Goal: Transaction & Acquisition: Register for event/course

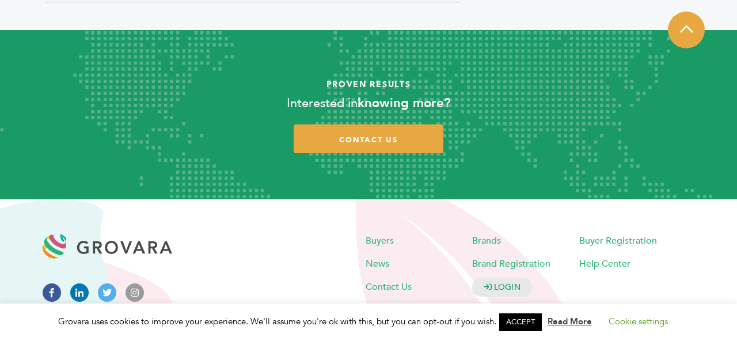
scroll to position [1242, 0]
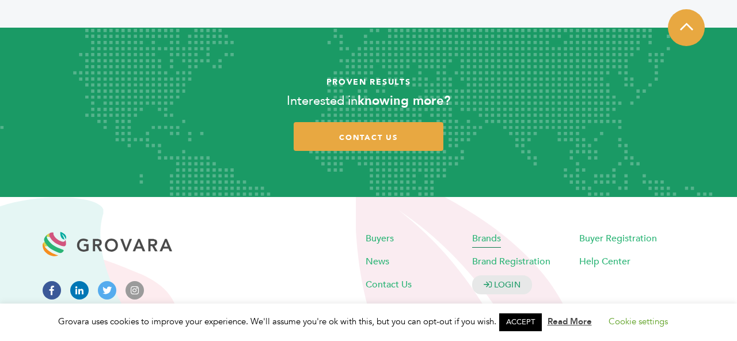
click at [497, 232] on span "Brands" at bounding box center [486, 238] width 29 height 13
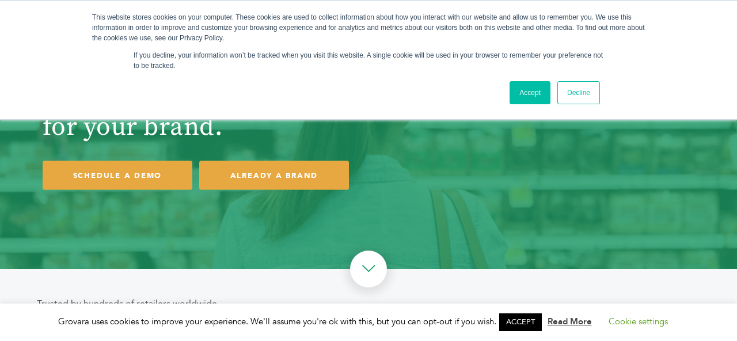
scroll to position [185, 0]
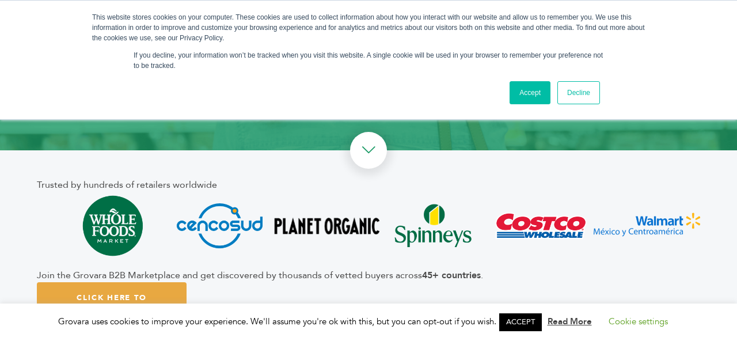
click at [539, 93] on link "Accept" at bounding box center [529, 92] width 41 height 23
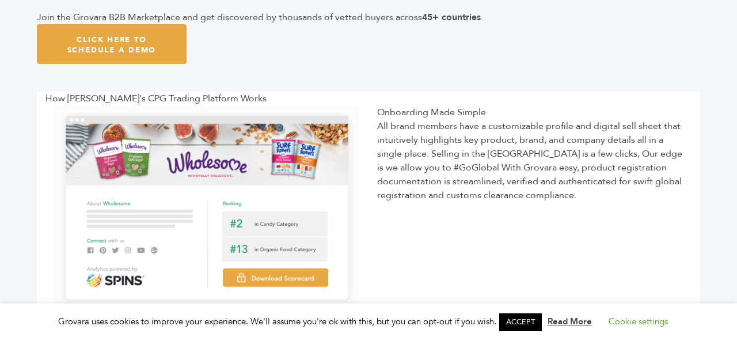
scroll to position [0, 0]
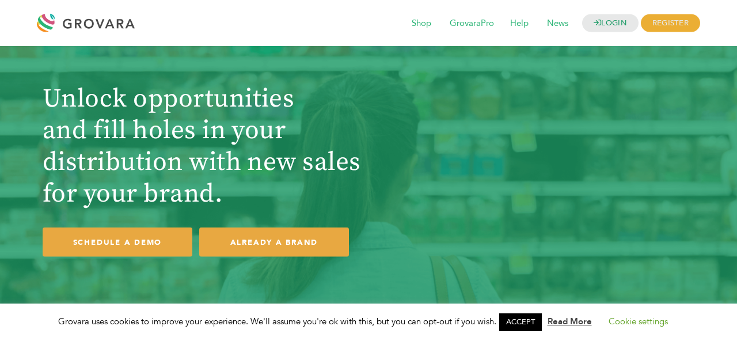
click at [74, 26] on div at bounding box center [89, 23] width 104 height 28
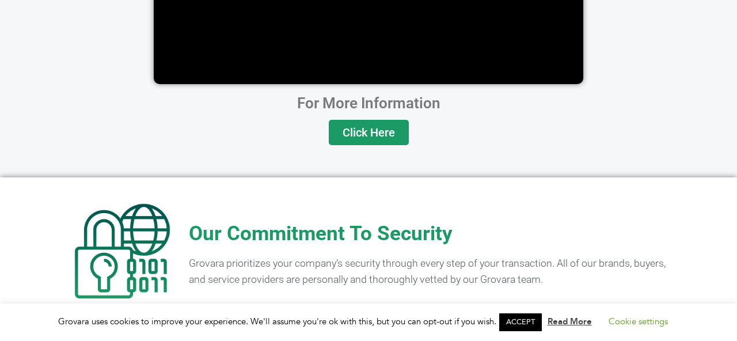
scroll to position [2335, 0]
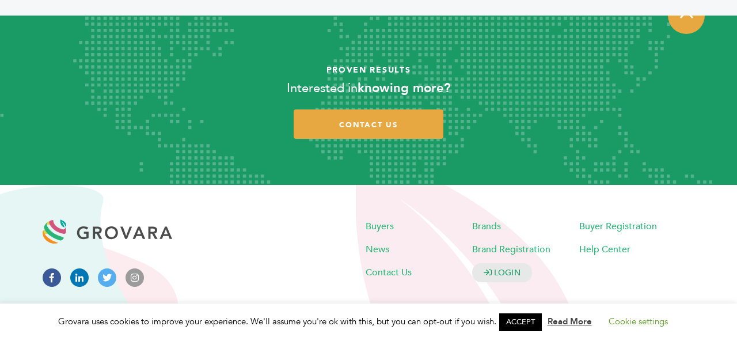
click at [520, 318] on link "ACCEPT" at bounding box center [520, 322] width 43 height 18
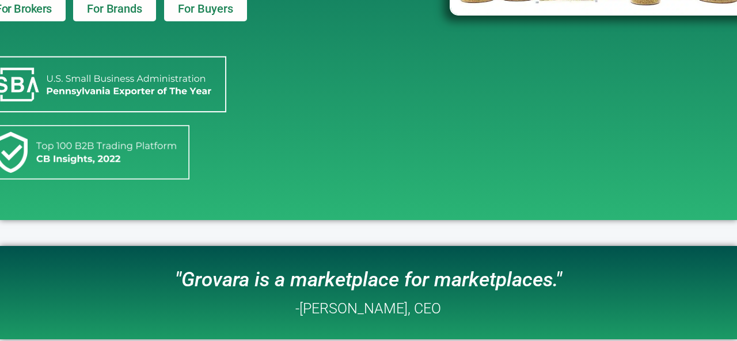
scroll to position [0, 0]
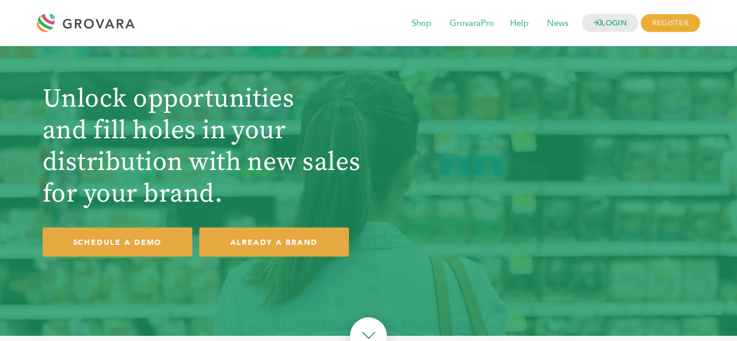
click at [70, 16] on div at bounding box center [89, 23] width 104 height 28
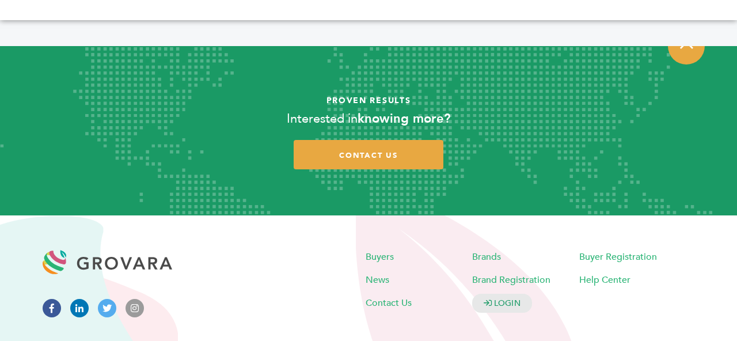
scroll to position [2335, 0]
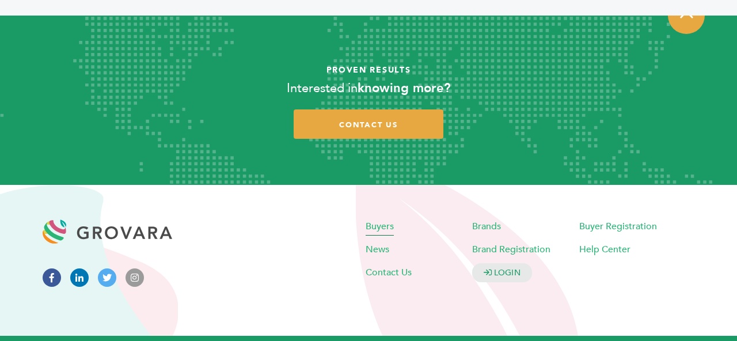
click at [379, 220] on span "Buyers" at bounding box center [380, 226] width 28 height 13
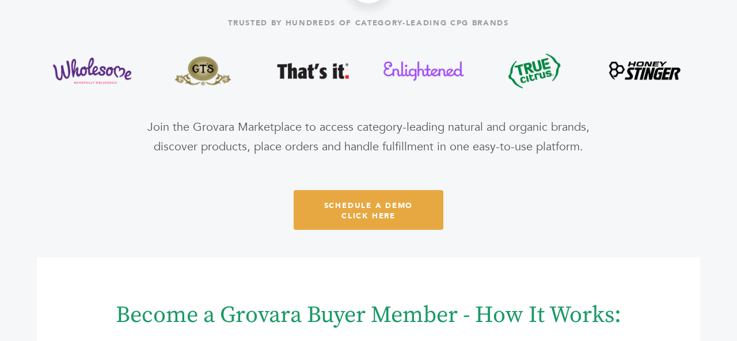
scroll to position [328, 0]
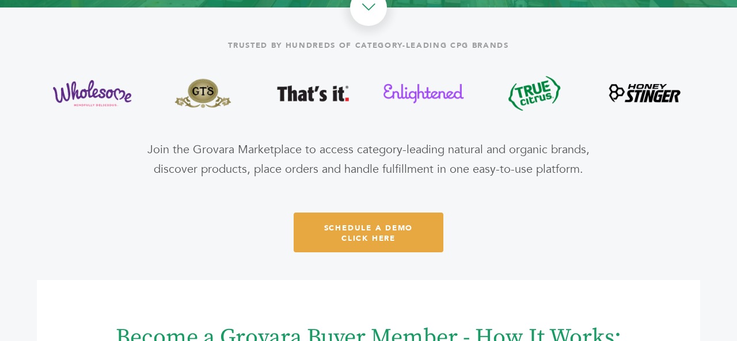
click at [330, 89] on img at bounding box center [313, 93] width 82 height 52
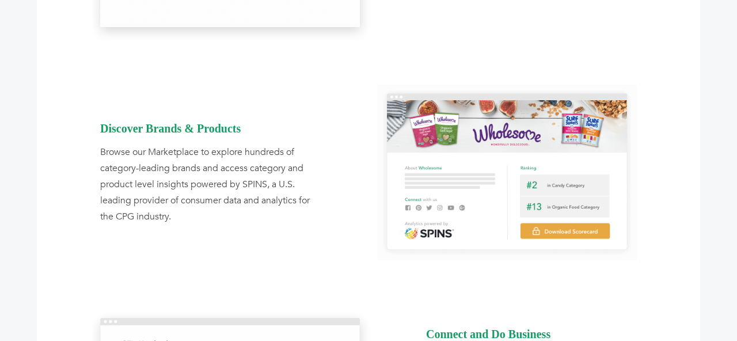
scroll to position [0, 0]
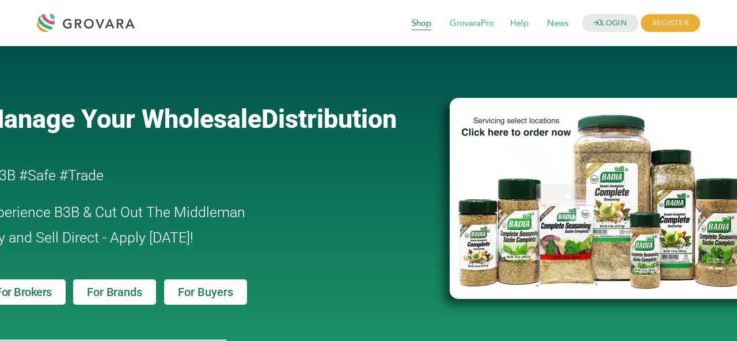
click at [428, 25] on span "Shop" at bounding box center [421, 24] width 36 height 22
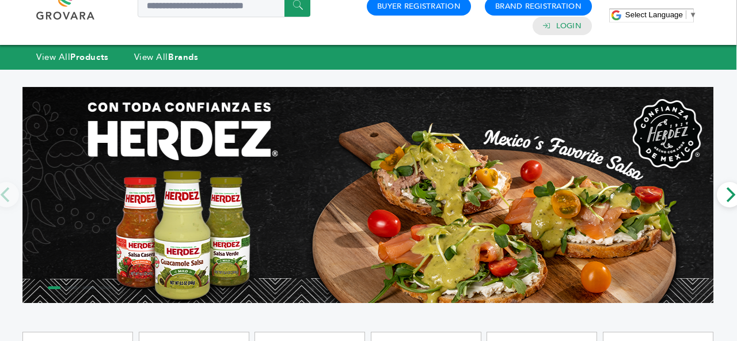
scroll to position [0, 1]
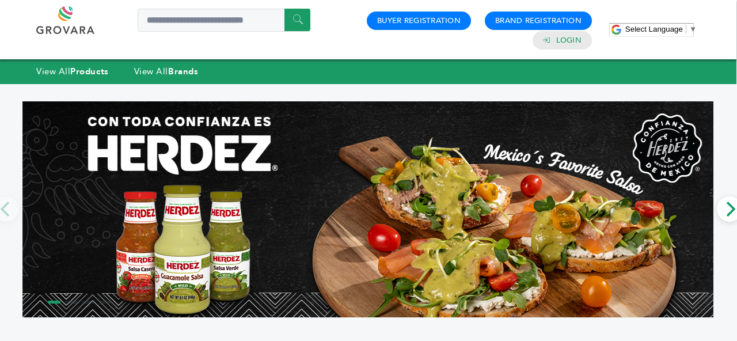
click at [441, 179] on img at bounding box center [367, 209] width 691 height 216
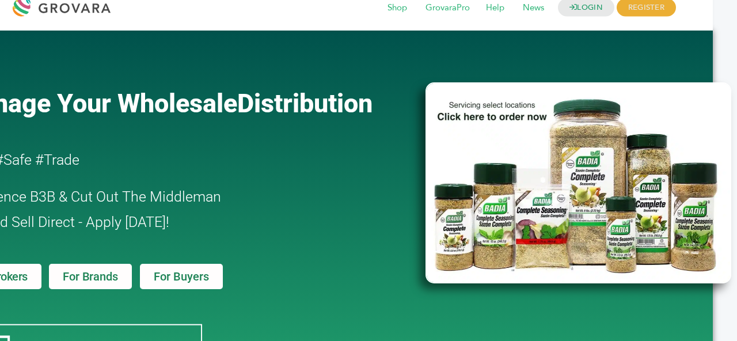
scroll to position [0, 24]
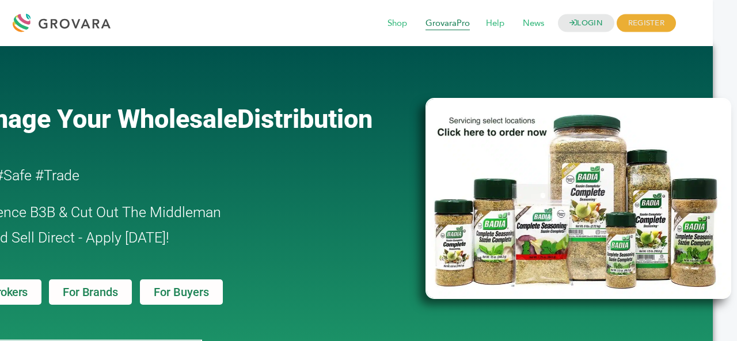
click at [432, 32] on span "GrovaraPro" at bounding box center [447, 24] width 60 height 22
click at [403, 30] on span "Shop" at bounding box center [397, 24] width 36 height 22
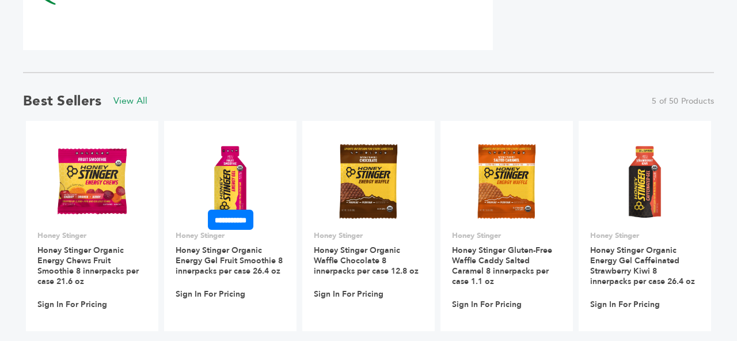
scroll to position [759, 0]
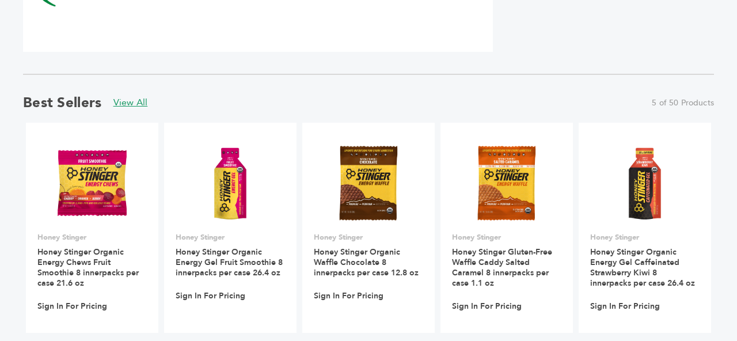
click at [128, 100] on link "View All" at bounding box center [130, 102] width 35 height 13
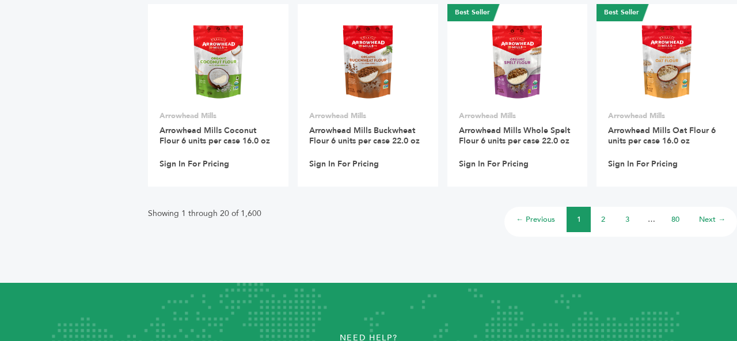
scroll to position [945, 0]
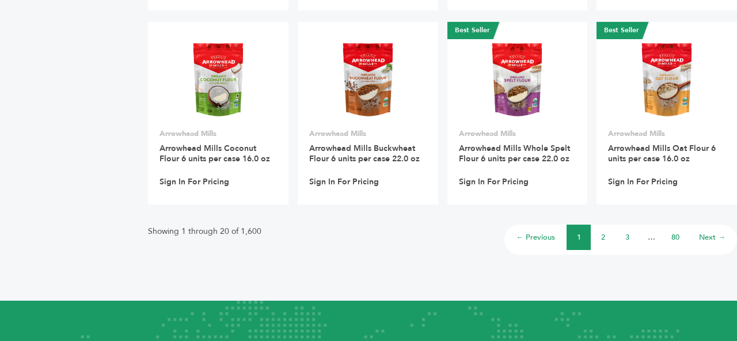
click at [608, 231] on li "2" at bounding box center [603, 236] width 24 height 25
click at [605, 230] on li "2" at bounding box center [603, 236] width 24 height 25
click at [603, 232] on link "2" at bounding box center [603, 237] width 4 height 10
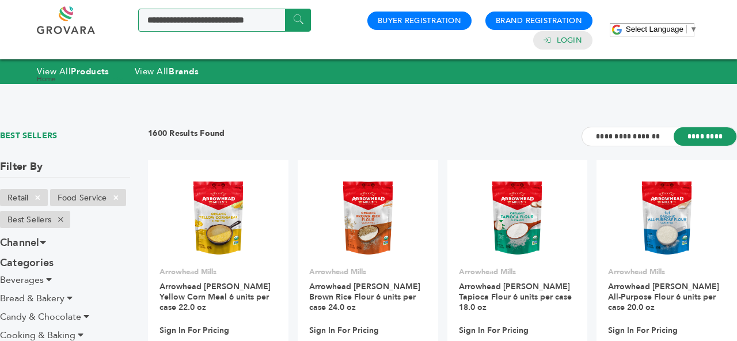
click at [211, 21] on input "Search a product or brand..." at bounding box center [224, 20] width 173 height 23
type input "*********"
click at [285, 9] on input "******" at bounding box center [298, 20] width 26 height 22
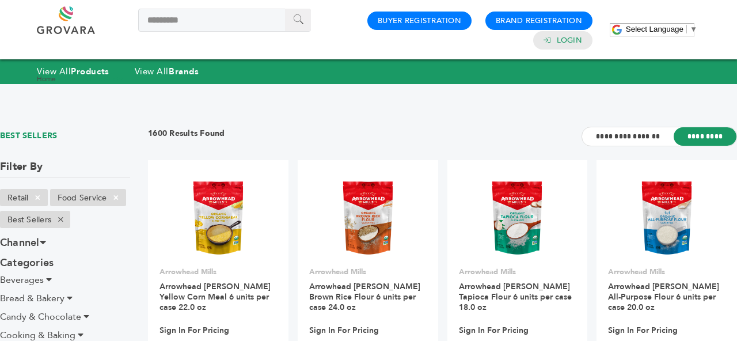
click at [299, 25] on input "******" at bounding box center [298, 20] width 26 height 22
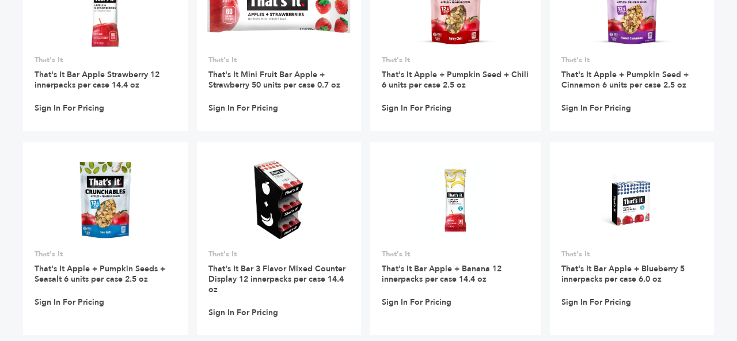
scroll to position [357, 0]
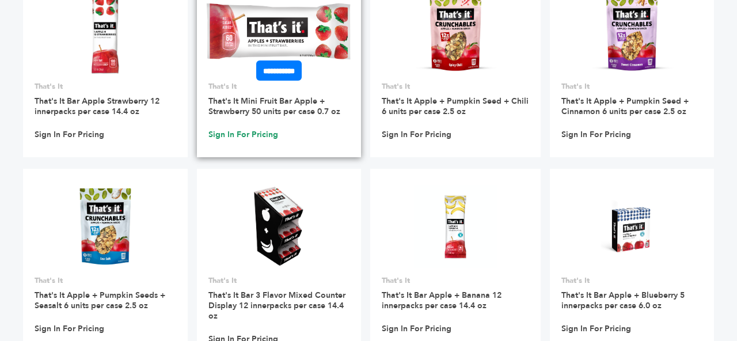
click at [253, 131] on link "Sign In For Pricing" at bounding box center [243, 135] width 70 height 10
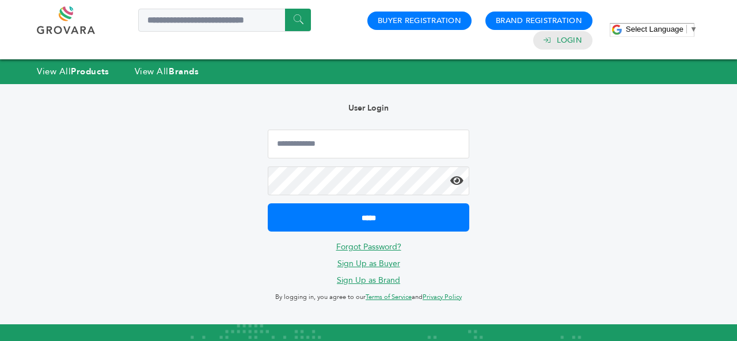
click at [365, 258] on link "Sign Up as Buyer" at bounding box center [368, 263] width 63 height 11
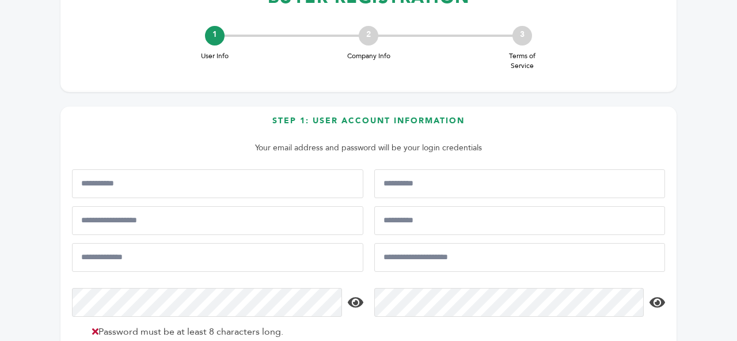
scroll to position [128, 0]
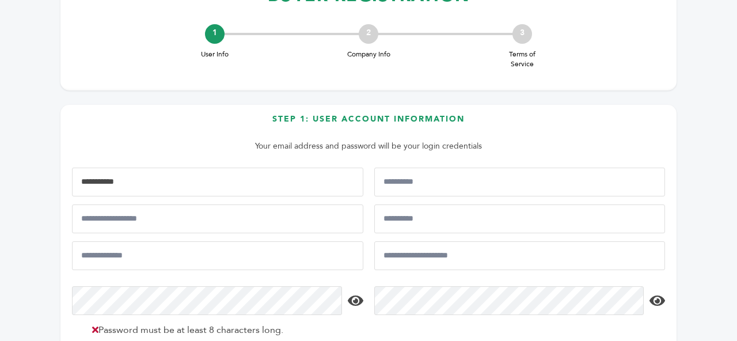
click at [247, 184] on input "First Name*" at bounding box center [217, 182] width 291 height 29
type input "*******"
type input "*****"
type input "**********"
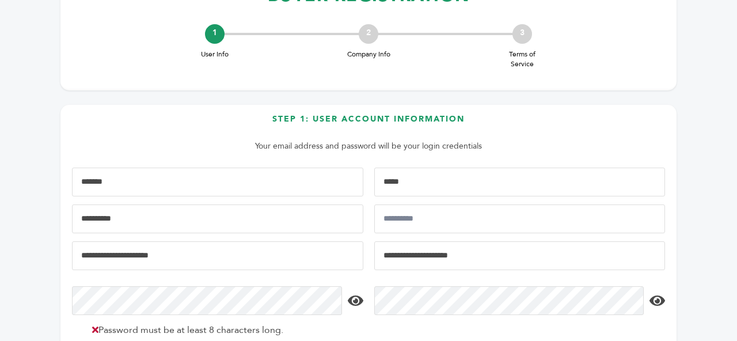
type input "**********"
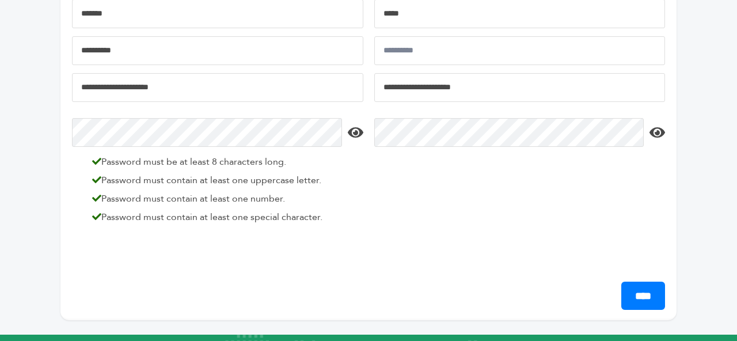
scroll to position [299, 0]
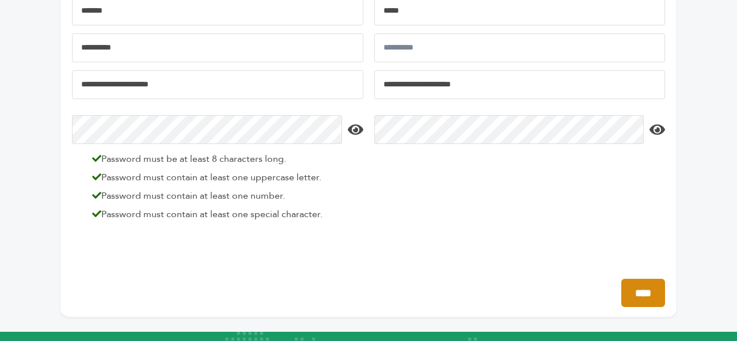
click at [649, 292] on input "****" at bounding box center [643, 293] width 44 height 28
click at [403, 58] on input "Job Title*" at bounding box center [519, 47] width 291 height 29
type input "*********"
click at [640, 303] on input "****" at bounding box center [643, 293] width 44 height 28
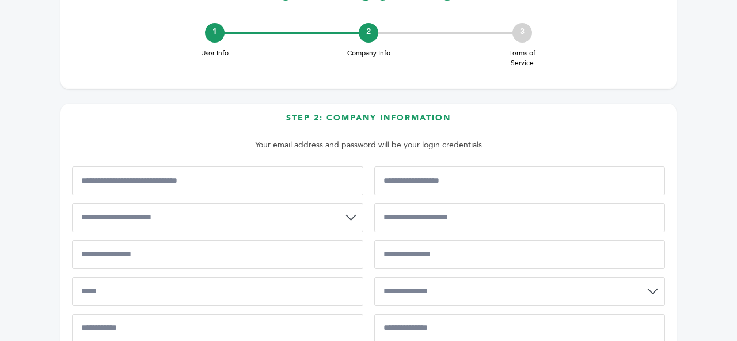
scroll to position [129, 0]
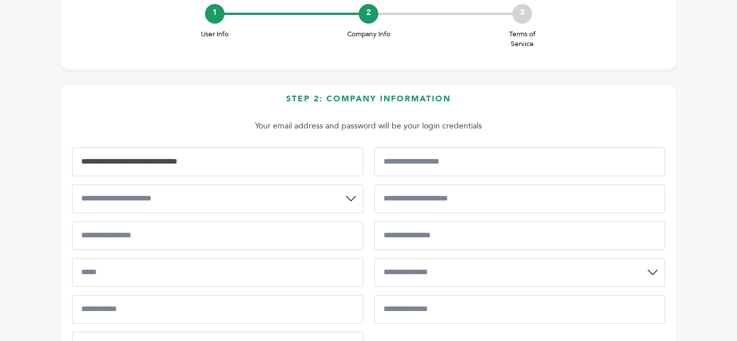
click at [295, 162] on input "Business Name/Company Legal Name*" at bounding box center [217, 161] width 291 height 29
type input "*"
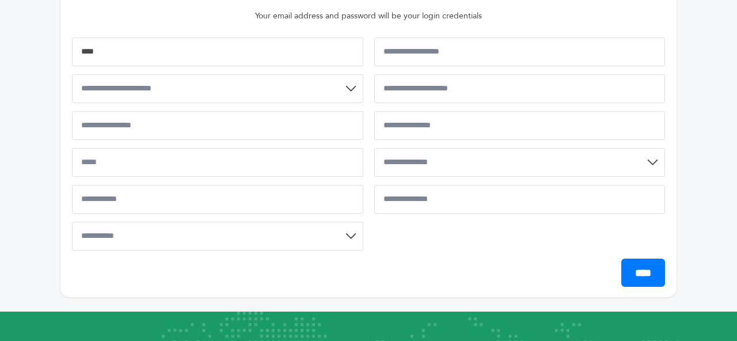
scroll to position [233, 0]
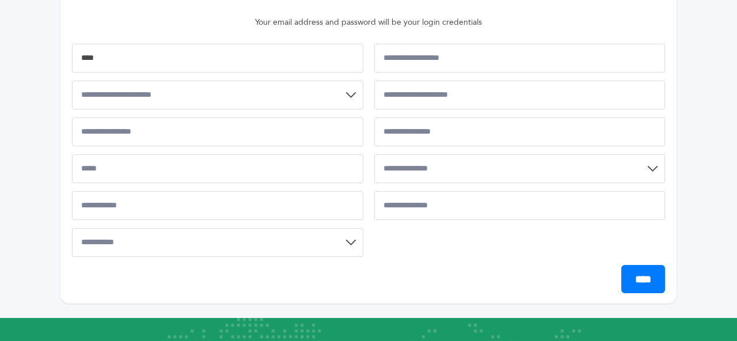
type input "****"
click at [458, 96] on input "Business Phone Number*" at bounding box center [519, 95] width 291 height 29
type input "**********"
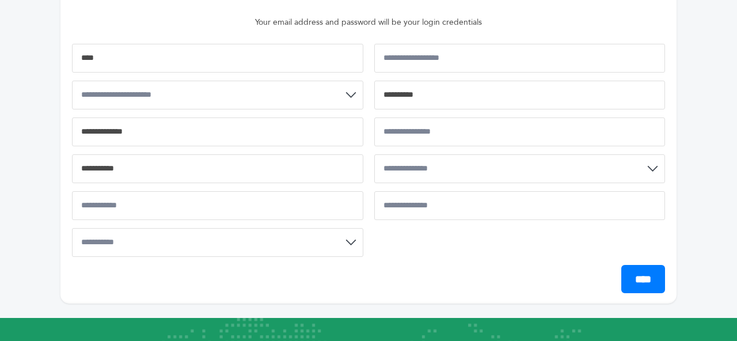
select select "**"
type input "**********"
click at [160, 255] on select "**********" at bounding box center [217, 242] width 291 height 29
click at [72, 228] on select "**********" at bounding box center [217, 242] width 291 height 29
click at [157, 243] on select "**********" at bounding box center [217, 242] width 291 height 29
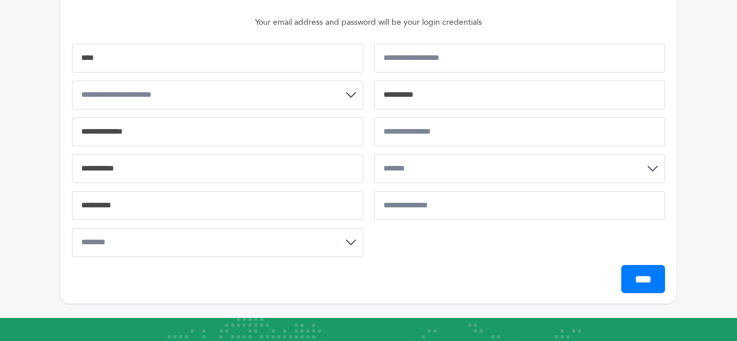
select select "**********"
click at [72, 228] on select "**********" at bounding box center [217, 242] width 291 height 29
click at [644, 285] on input "****" at bounding box center [643, 279] width 44 height 28
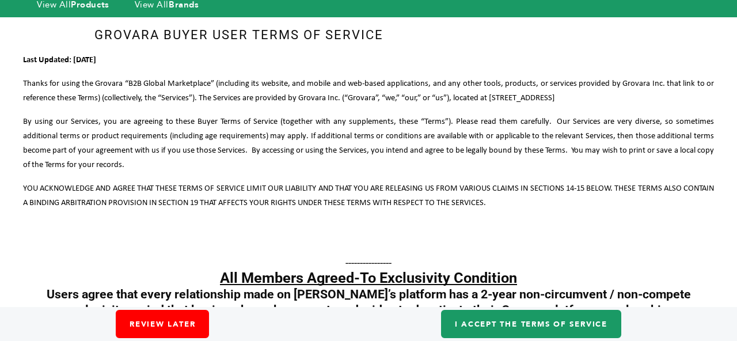
scroll to position [59, 0]
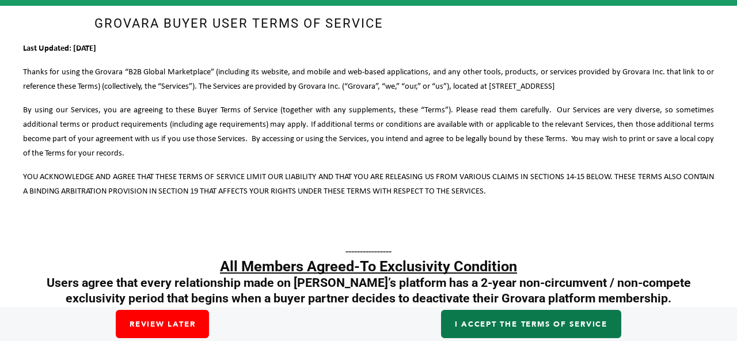
click at [509, 324] on link "I accept the Terms of Service" at bounding box center [531, 324] width 180 height 28
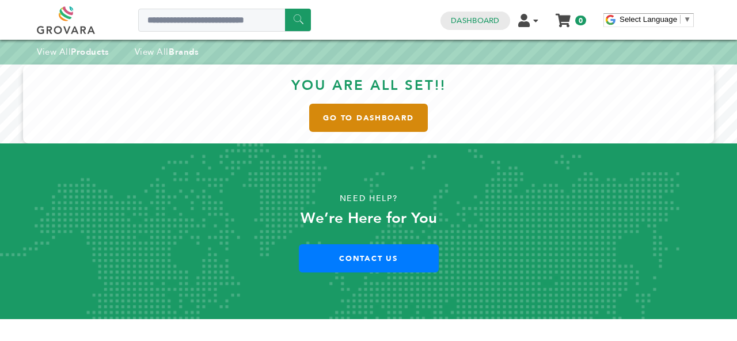
click at [349, 128] on link "Go to Dashboard" at bounding box center [368, 118] width 119 height 28
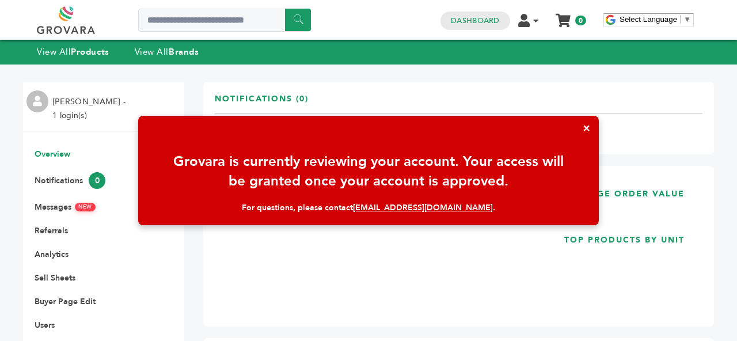
click at [593, 126] on button "×" at bounding box center [586, 128] width 25 height 25
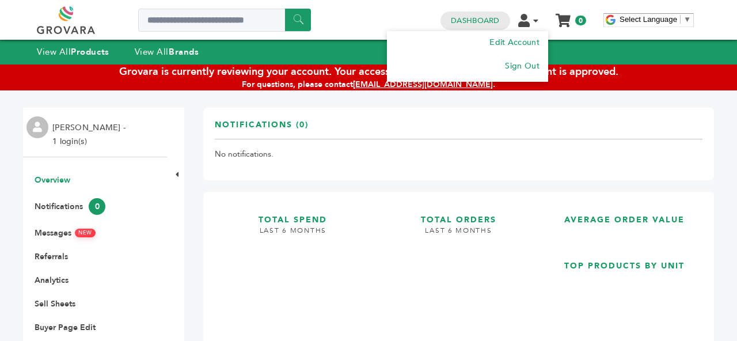
click at [540, 23] on li "Edit Account Order Management Sign Out" at bounding box center [533, 19] width 30 height 11
click at [517, 47] on link "Edit Account" at bounding box center [513, 42] width 51 height 11
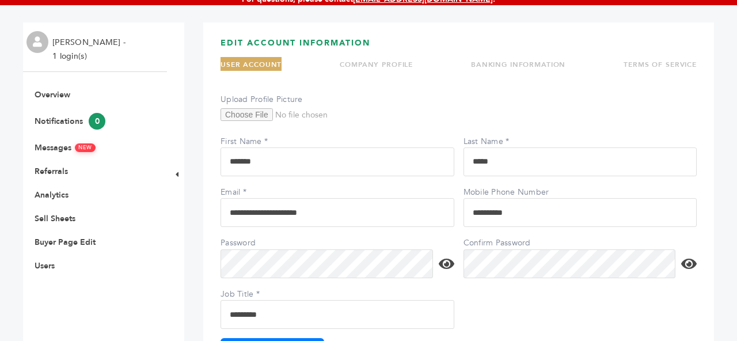
scroll to position [83, 0]
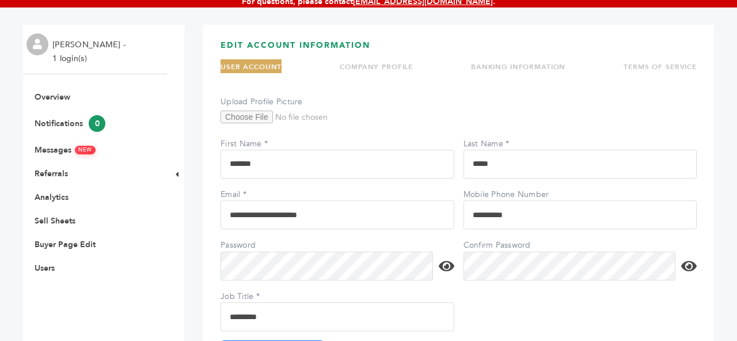
click at [668, 62] on link "TERMS OF SERVICE" at bounding box center [659, 66] width 73 height 9
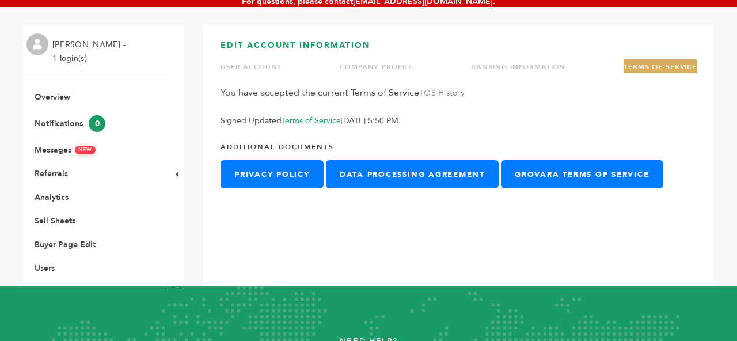
click at [306, 120] on link "Terms of Service" at bounding box center [310, 120] width 59 height 11
click at [499, 65] on link "BANKING INFORMATION" at bounding box center [518, 66] width 94 height 9
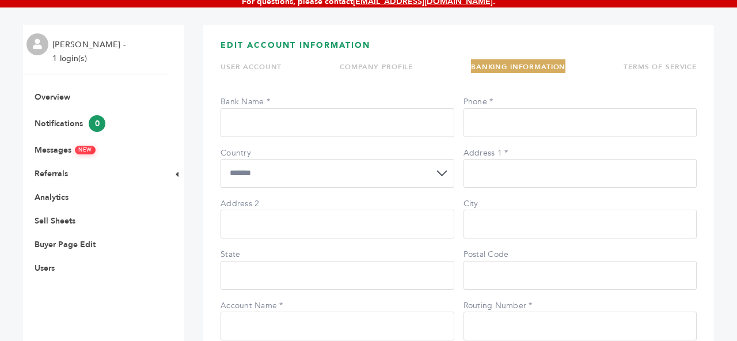
click at [376, 58] on h3 "EDIT ACCOUNT INFORMATION" at bounding box center [458, 50] width 476 height 20
click at [371, 61] on li "COMPANY PROFILE" at bounding box center [376, 66] width 73 height 14
click at [368, 62] on link "COMPANY PROFILE" at bounding box center [376, 66] width 73 height 9
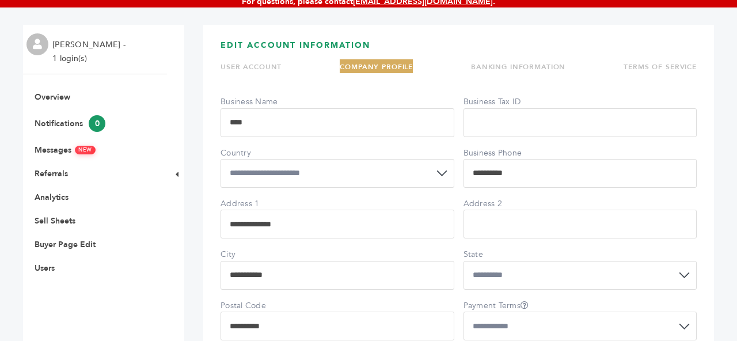
click at [256, 68] on link "USER ACCOUNT" at bounding box center [250, 66] width 61 height 9
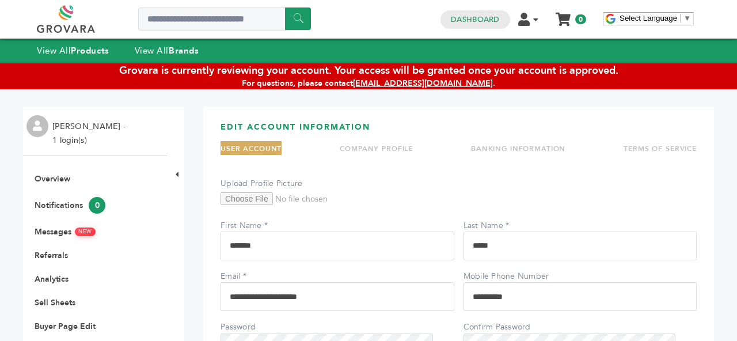
scroll to position [0, 0]
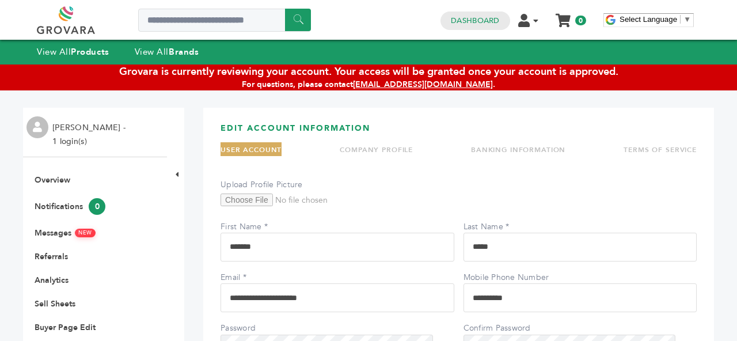
click at [419, 86] on link "[EMAIL_ADDRESS][DOMAIN_NAME]" at bounding box center [423, 84] width 140 height 11
click at [83, 55] on strong "Products" at bounding box center [90, 52] width 38 height 12
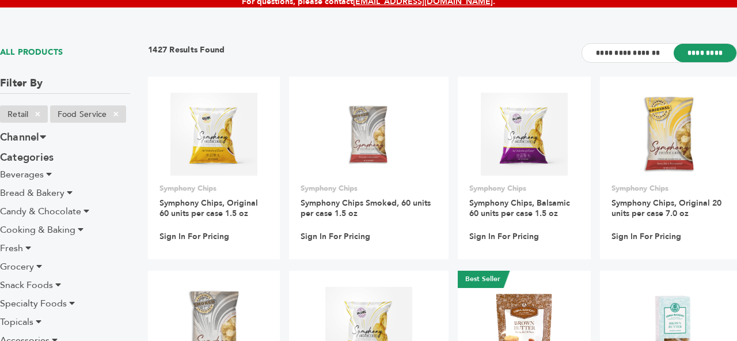
scroll to position [235, 0]
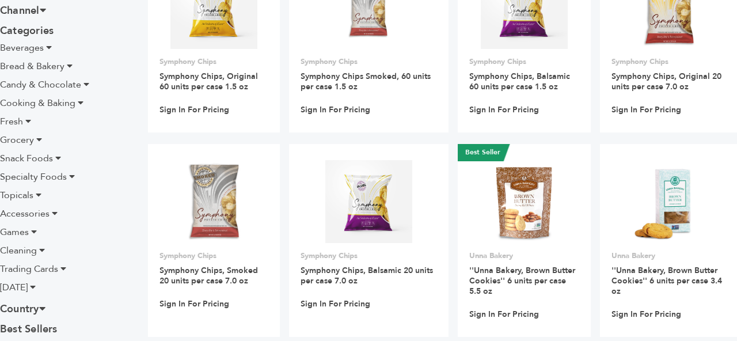
click at [52, 154] on li "Snack Foods" at bounding box center [65, 158] width 130 height 14
click at [59, 157] on icon at bounding box center [58, 157] width 6 height 9
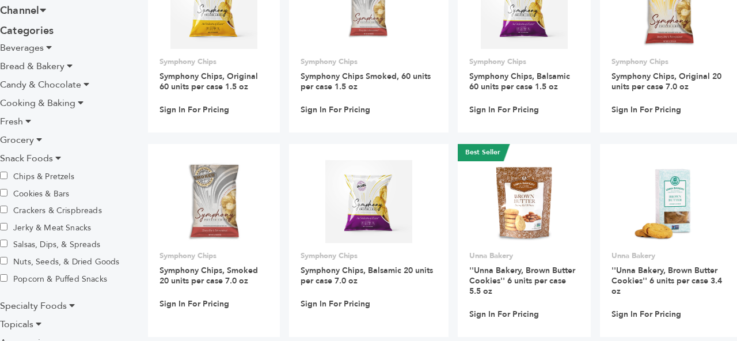
click at [60, 276] on label "Popcorn & Puffed Snacks" at bounding box center [53, 278] width 107 height 13
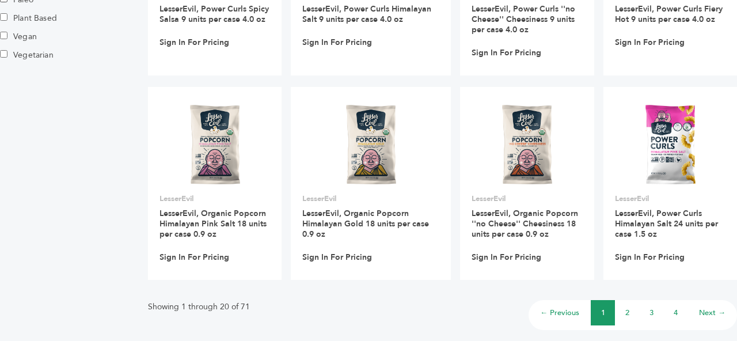
scroll to position [913, 0]
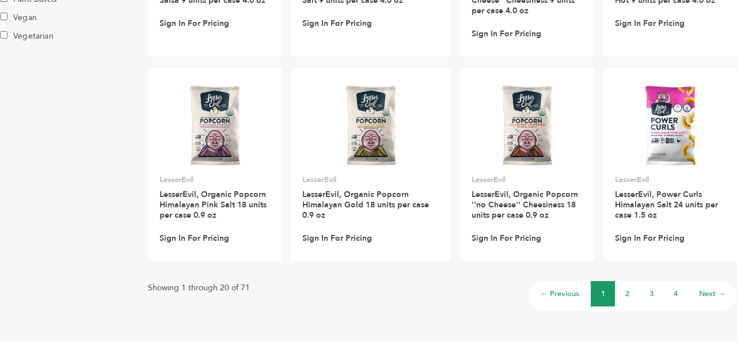
click at [627, 293] on link "2" at bounding box center [627, 293] width 4 height 10
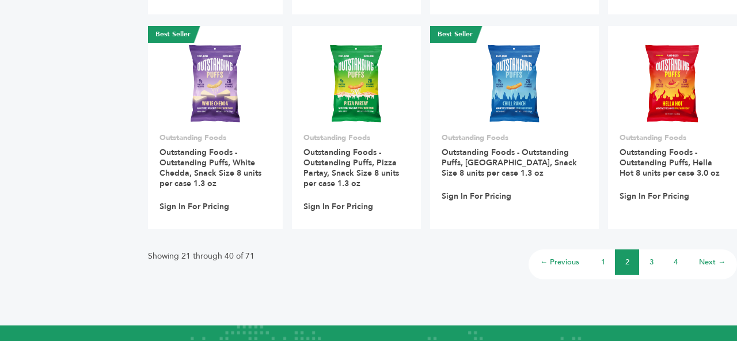
scroll to position [1147, 0]
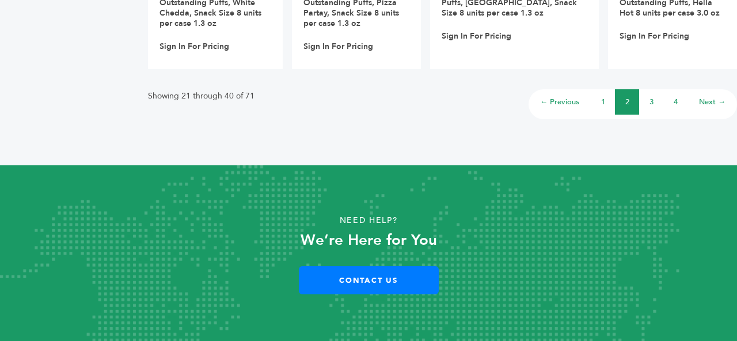
click at [652, 98] on link "3" at bounding box center [651, 102] width 4 height 10
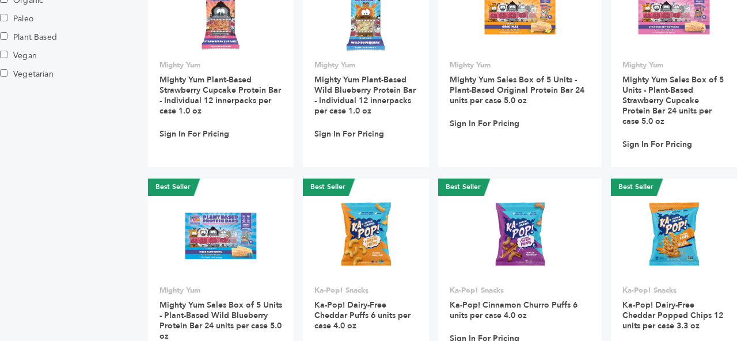
scroll to position [995, 0]
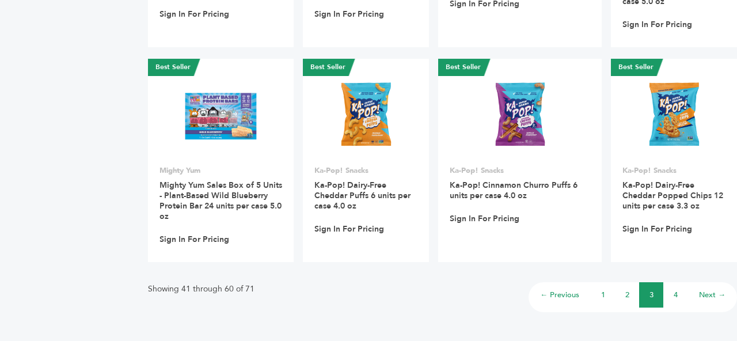
click at [680, 287] on li "4" at bounding box center [675, 294] width 24 height 25
click at [679, 287] on li "4" at bounding box center [675, 294] width 24 height 25
click at [673, 290] on link "4" at bounding box center [675, 295] width 4 height 10
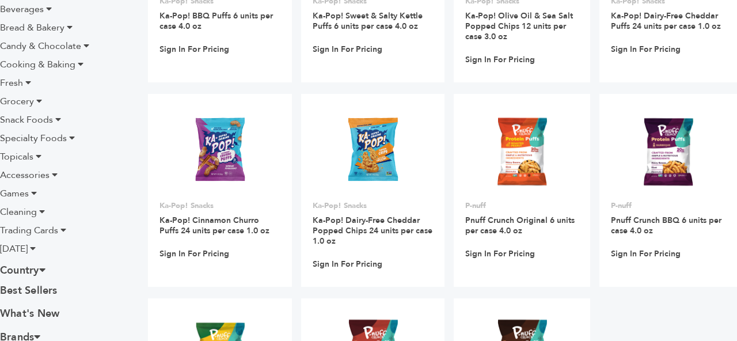
scroll to position [312, 0]
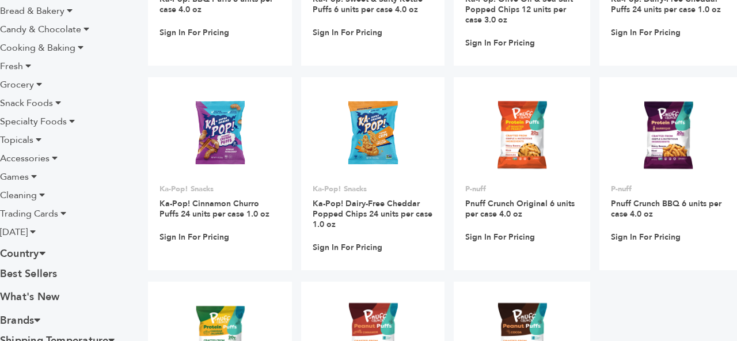
click at [55, 103] on icon at bounding box center [58, 102] width 6 height 9
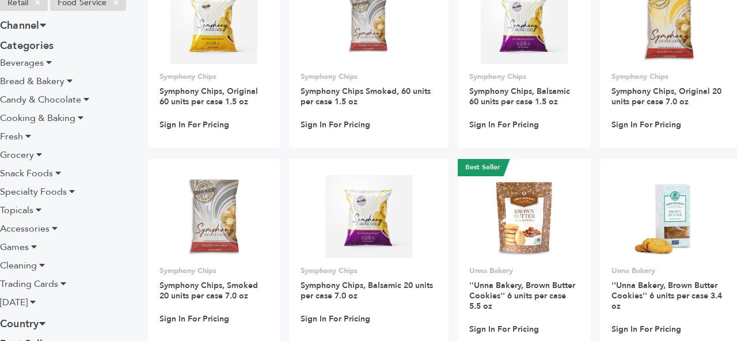
scroll to position [264, 0]
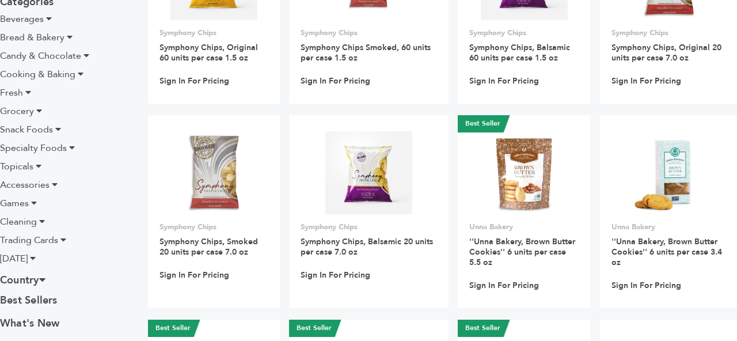
click at [55, 131] on icon at bounding box center [58, 128] width 6 height 9
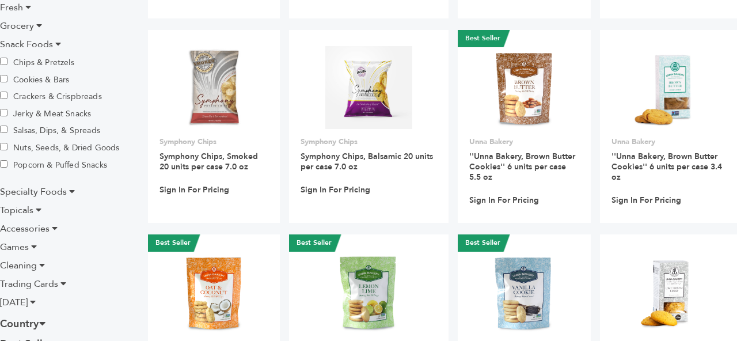
scroll to position [374, 0]
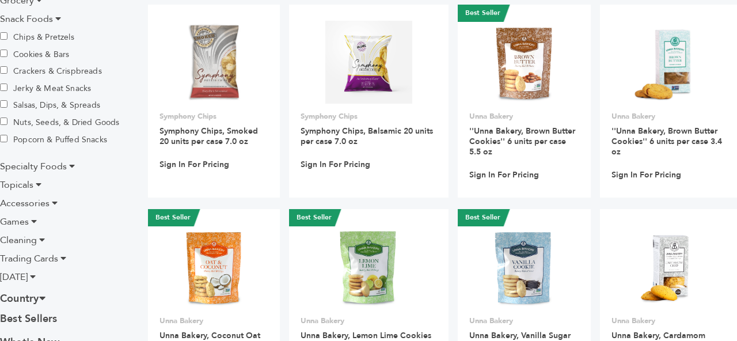
click at [72, 165] on icon at bounding box center [72, 165] width 6 height 9
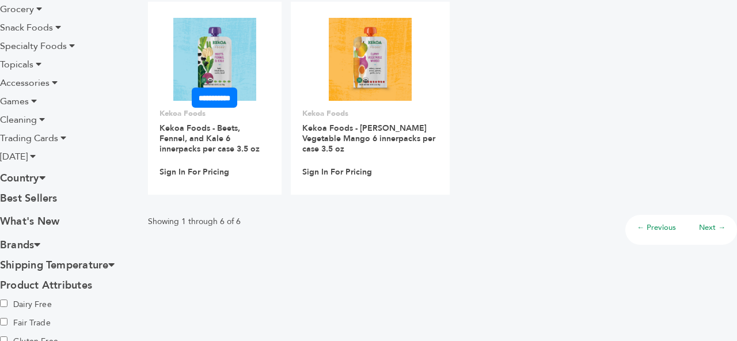
scroll to position [392, 0]
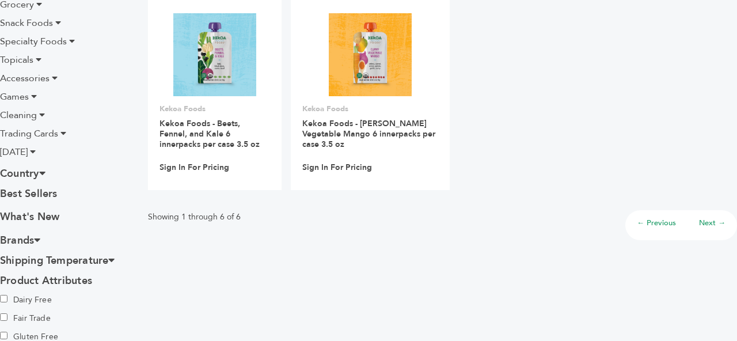
click at [69, 43] on icon at bounding box center [72, 40] width 6 height 9
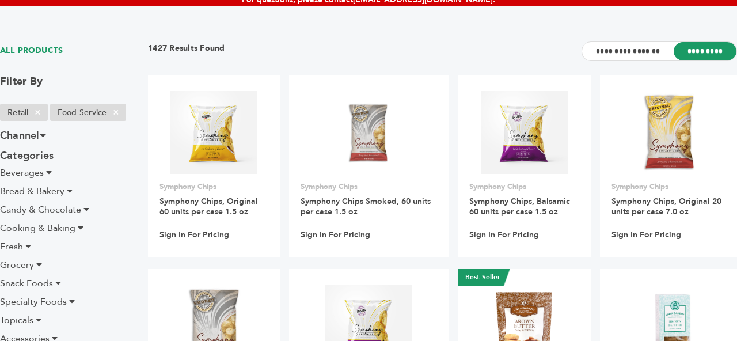
scroll to position [117, 0]
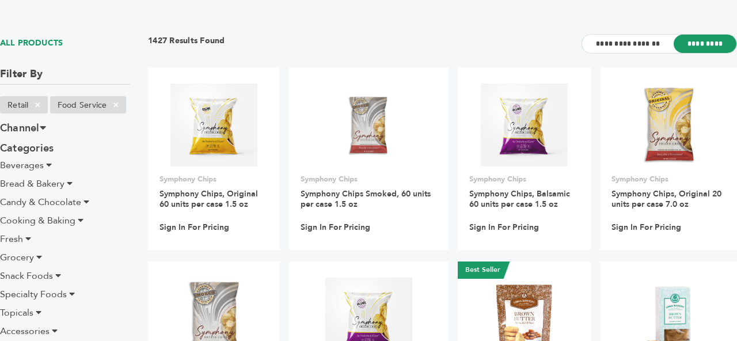
click at [50, 168] on icon at bounding box center [49, 164] width 6 height 9
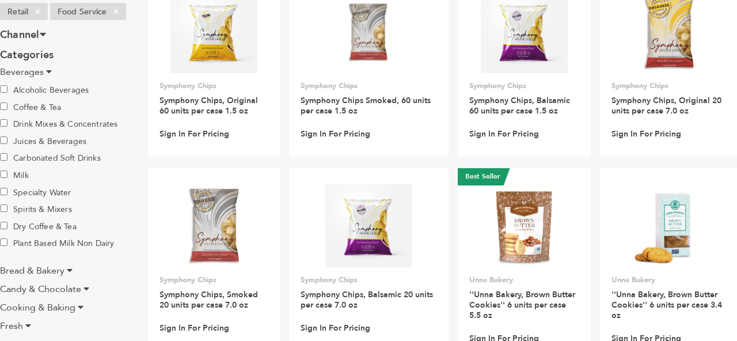
scroll to position [212, 0]
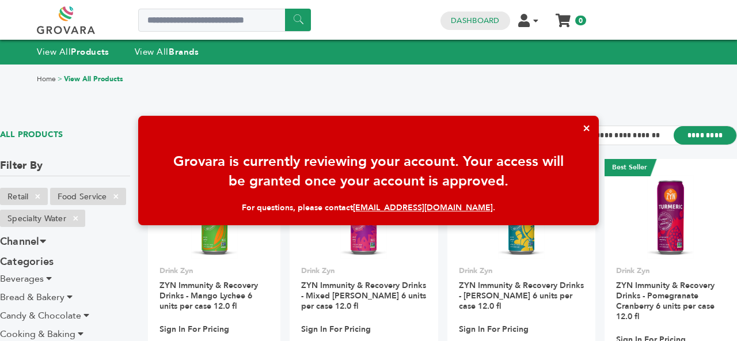
click at [3, 158] on h3 "Filter By" at bounding box center [65, 166] width 130 height 17
